Goal: Task Accomplishment & Management: Manage account settings

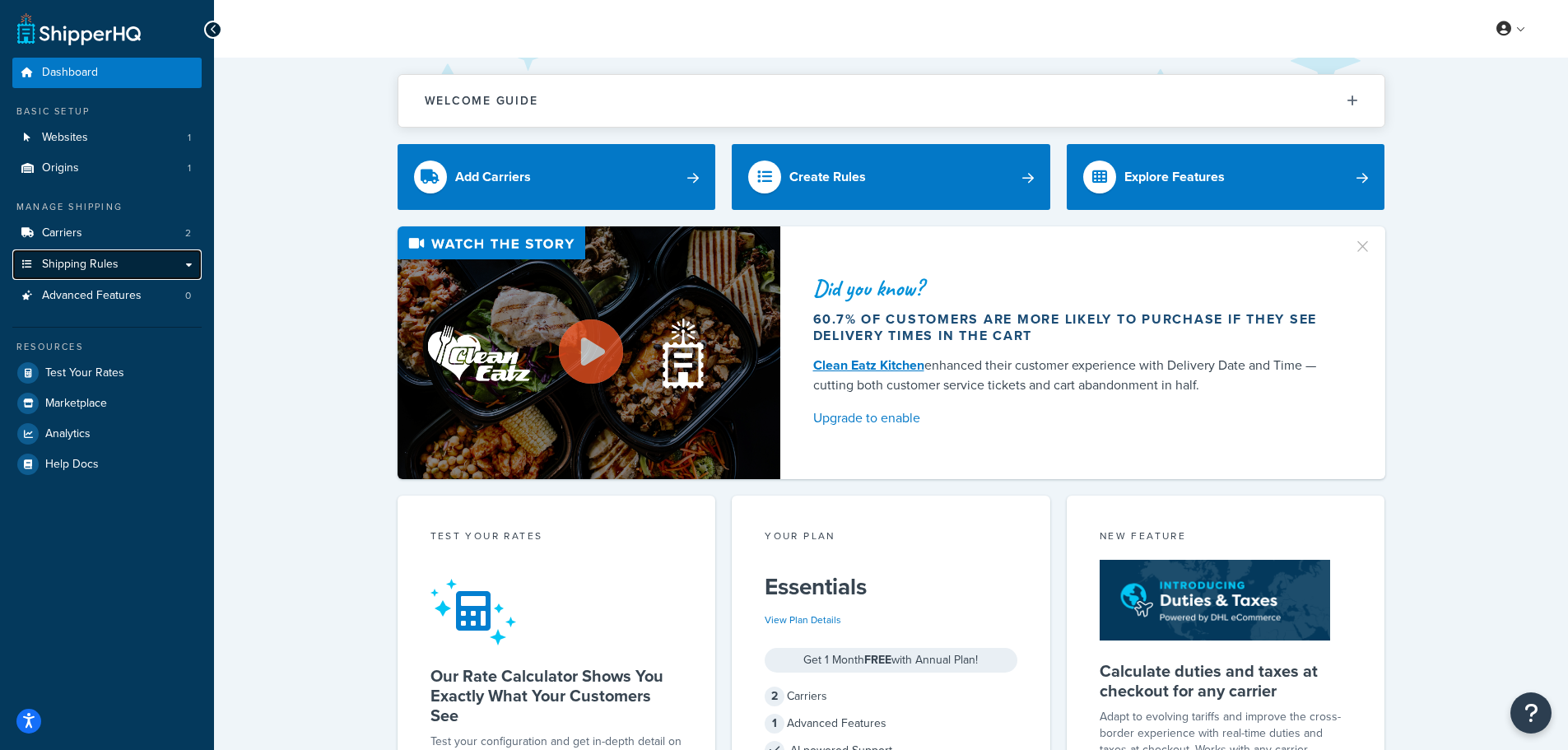
click at [97, 263] on span "Shipping Rules" at bounding box center [79, 264] width 76 height 14
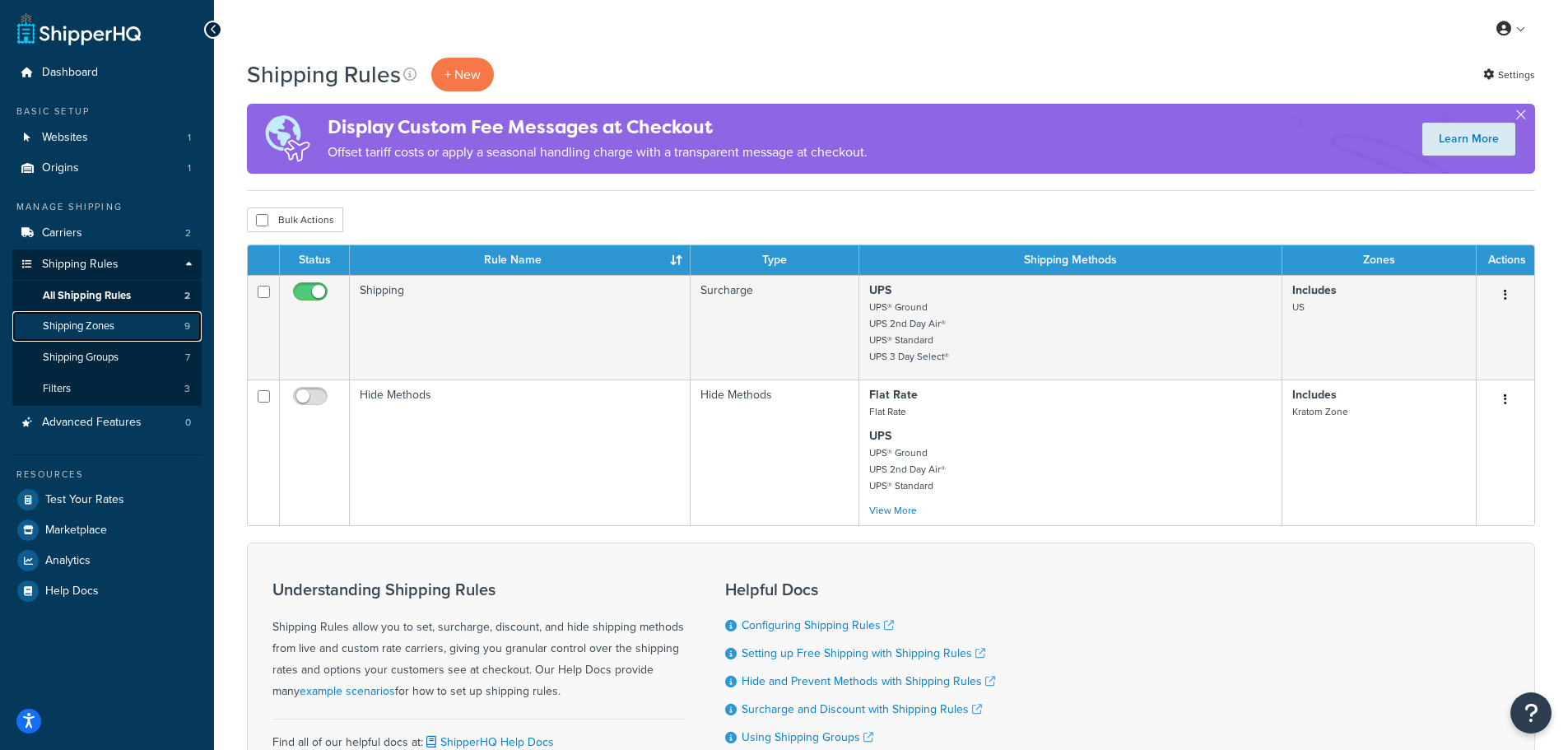
click at [110, 325] on span "Shipping Zones" at bounding box center [78, 327] width 71 height 14
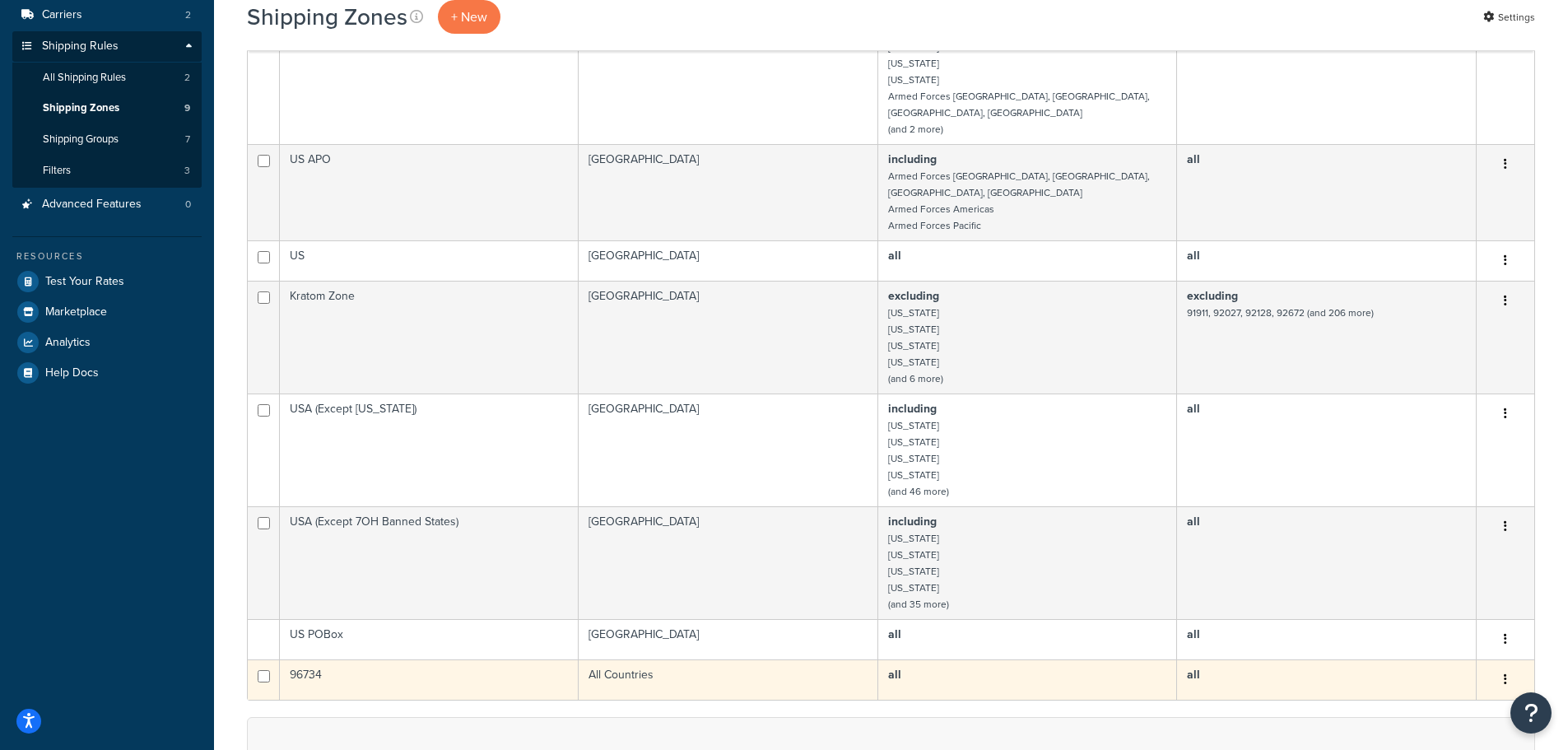
scroll to position [330, 0]
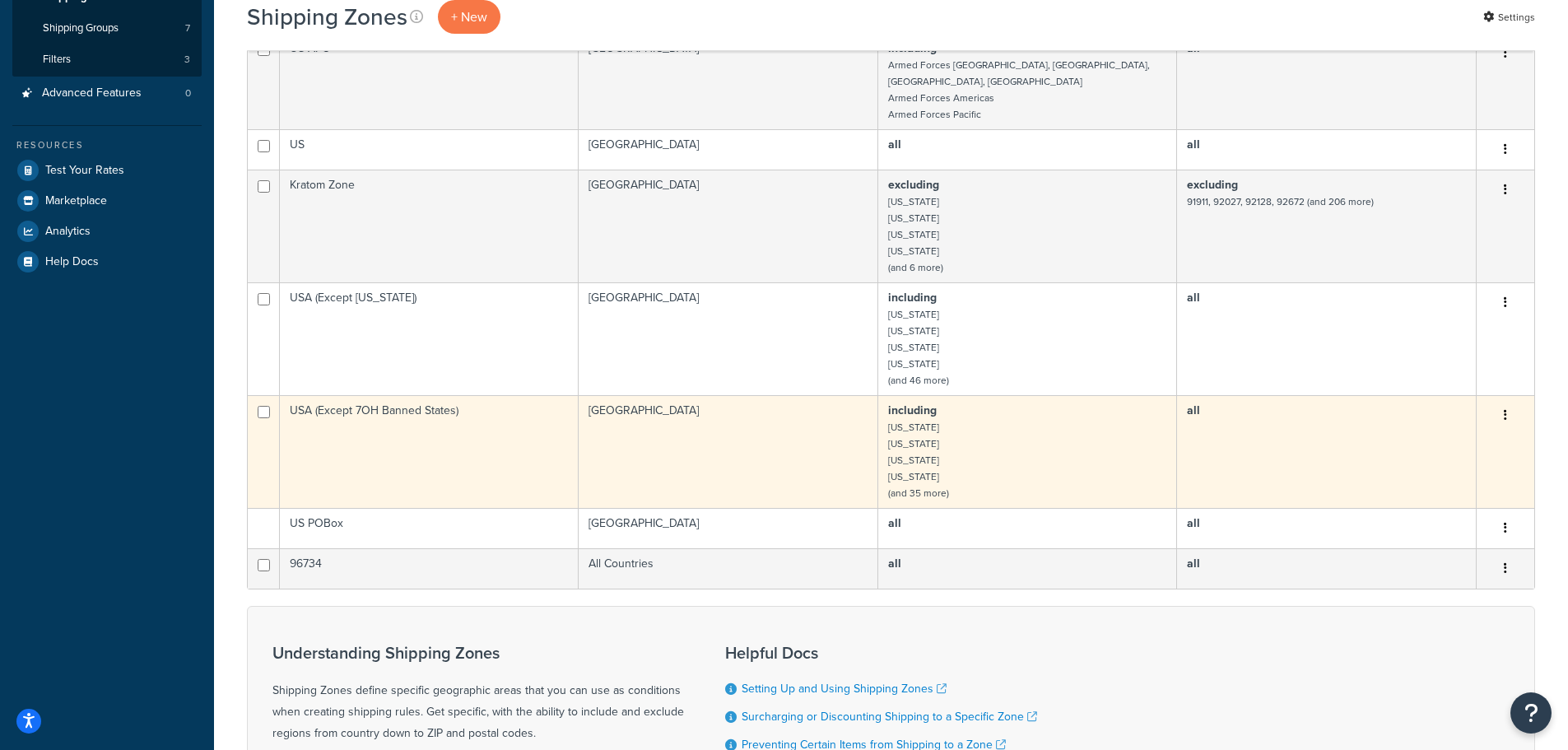
click at [720, 454] on td "United States" at bounding box center [729, 452] width 300 height 113
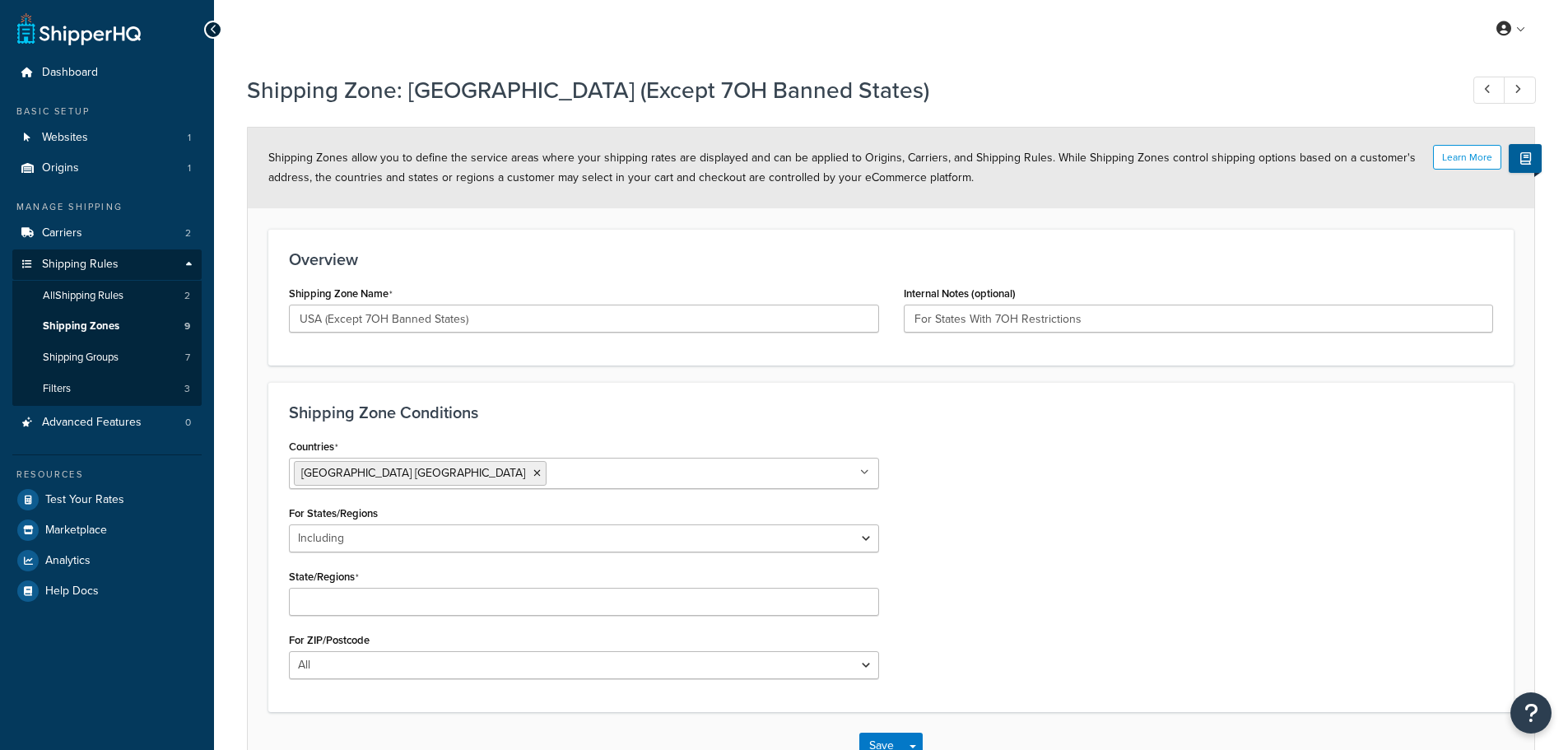
select select "including"
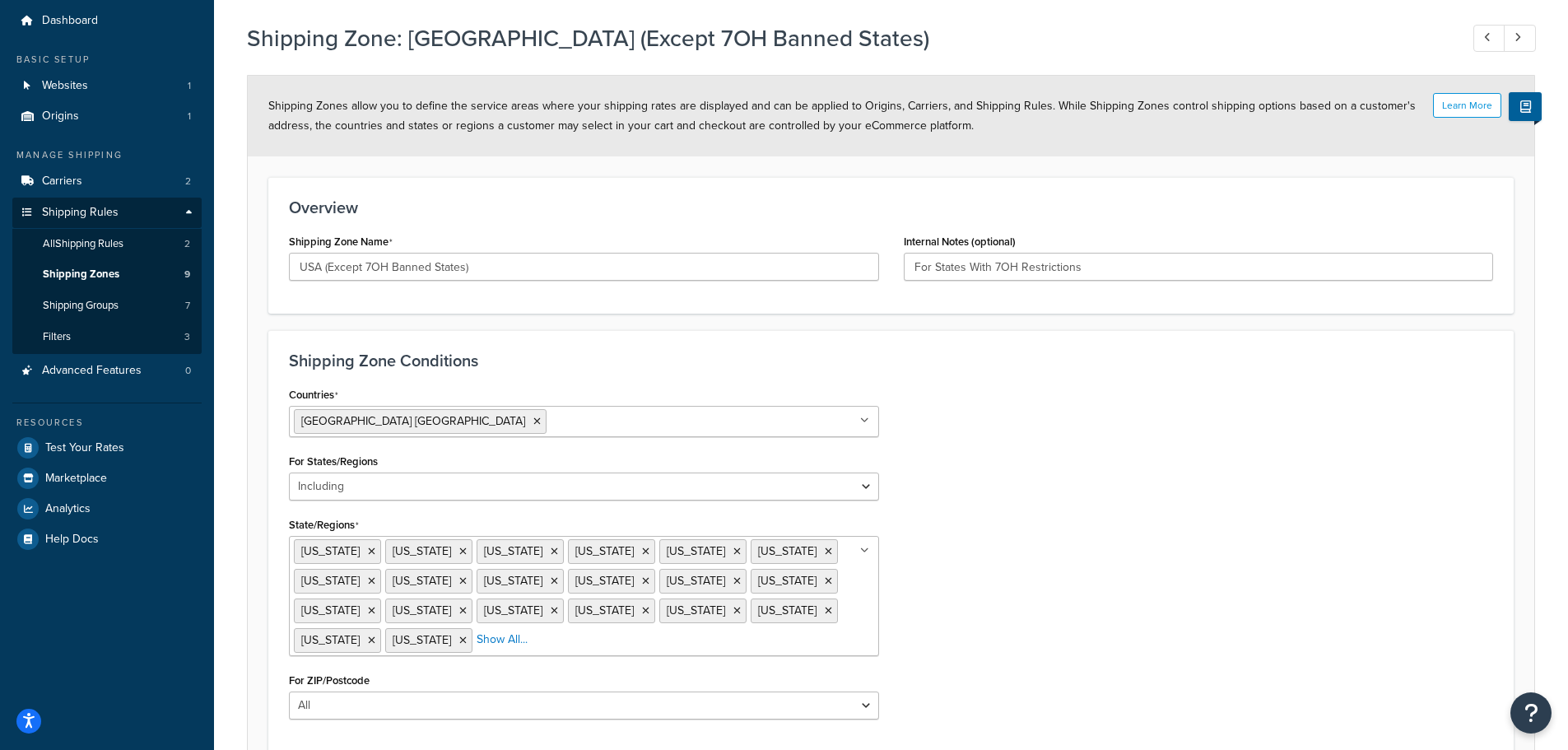
scroll to position [204, 0]
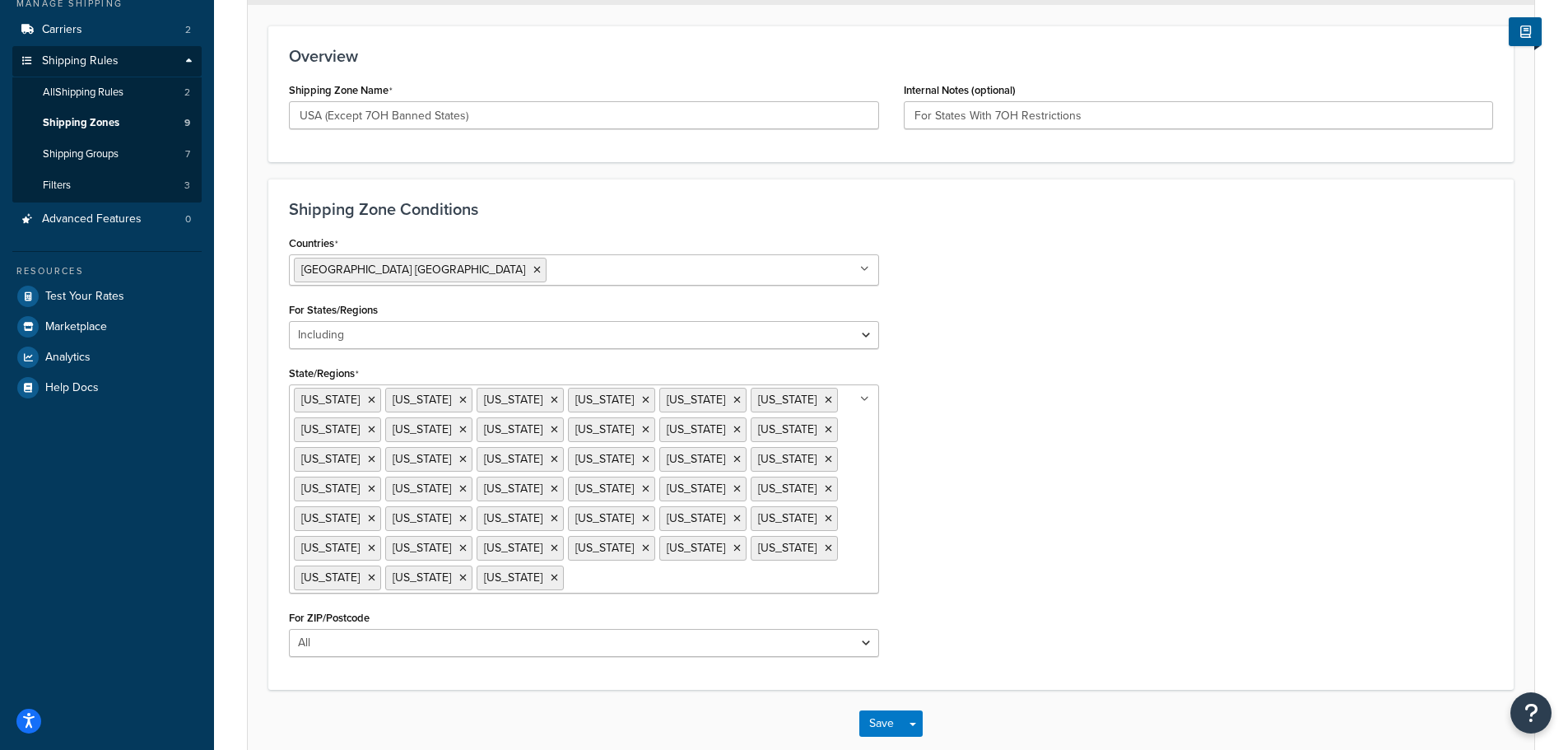
click at [1067, 467] on div "Countries United States USA All Countries ALL Afghanistan AFG Albania ALB Alger…" at bounding box center [892, 450] width 1229 height 438
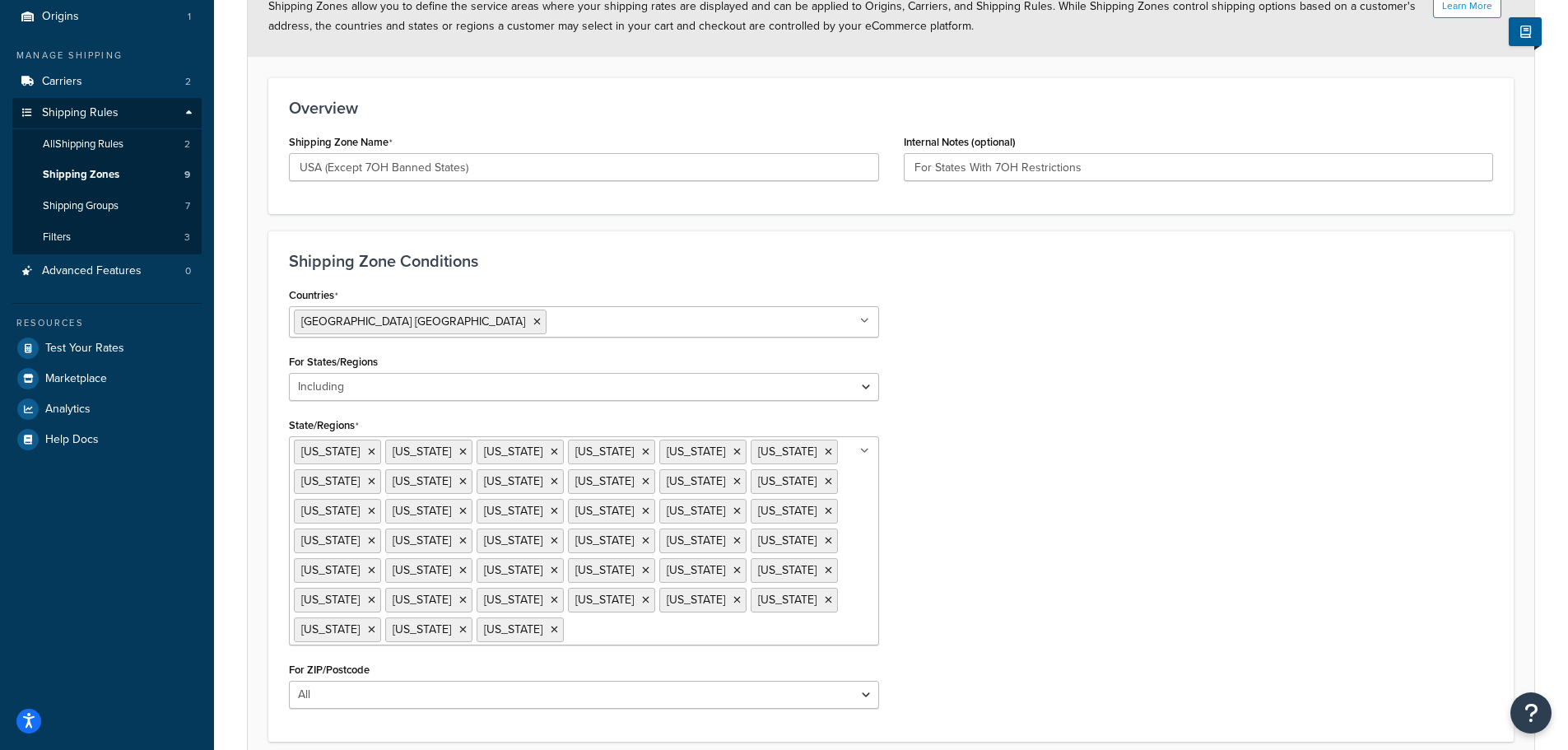
scroll to position [0, 0]
